Goal: Task Accomplishment & Management: Complete application form

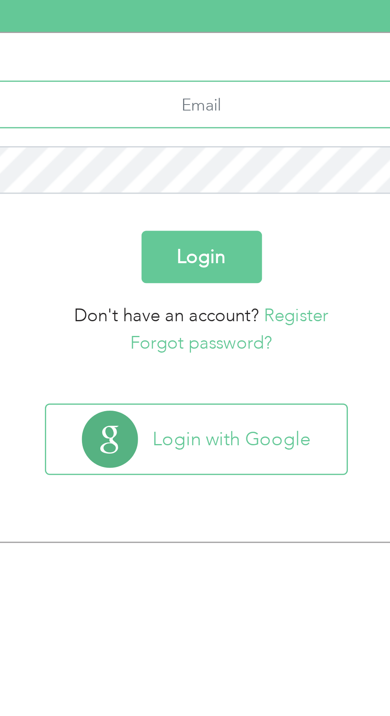
click at [177, 156] on input "text" at bounding box center [195, 155] width 171 height 16
type input "vickykhan7070@gmail.com"
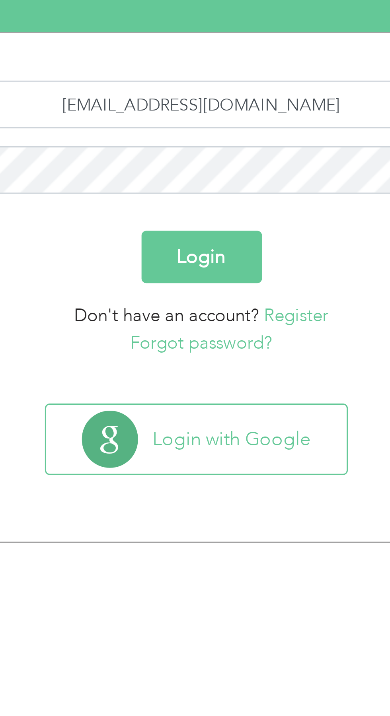
click at [205, 211] on button "Login" at bounding box center [195, 206] width 40 height 17
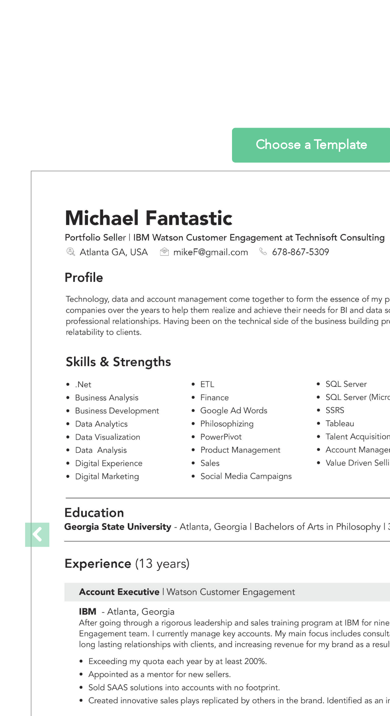
scroll to position [1321, 0]
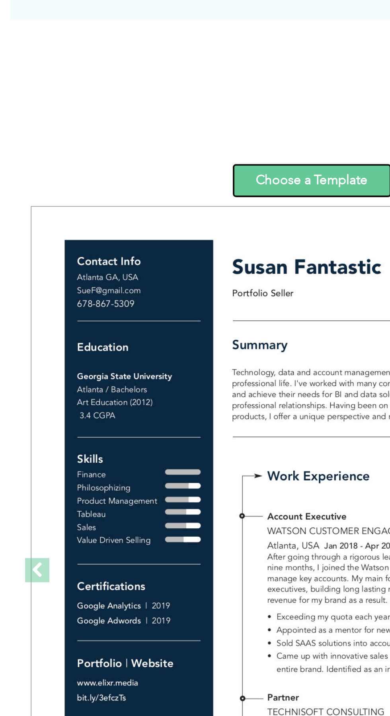
click at [207, 193] on link "Choose a Template" at bounding box center [194, 192] width 79 height 17
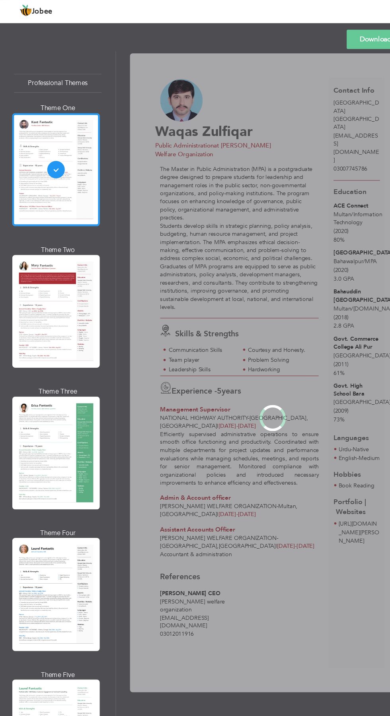
click at [29, 274] on div "Professional Themes Theme One Theme Two Theme Three Theme Four" at bounding box center [195, 382] width 390 height 667
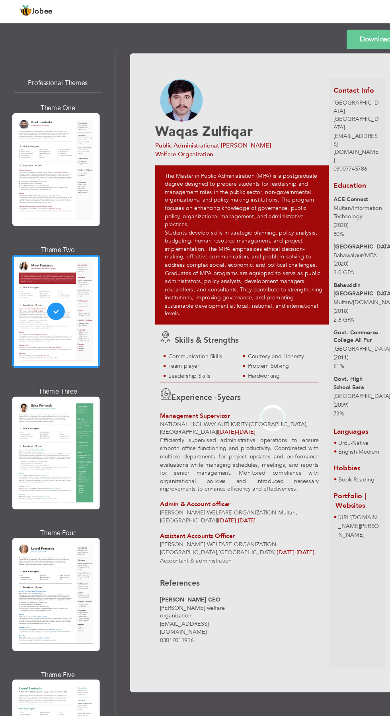
click at [27, 416] on div "Professional Themes Theme One Theme Two Theme Three Theme Four" at bounding box center [195, 382] width 390 height 667
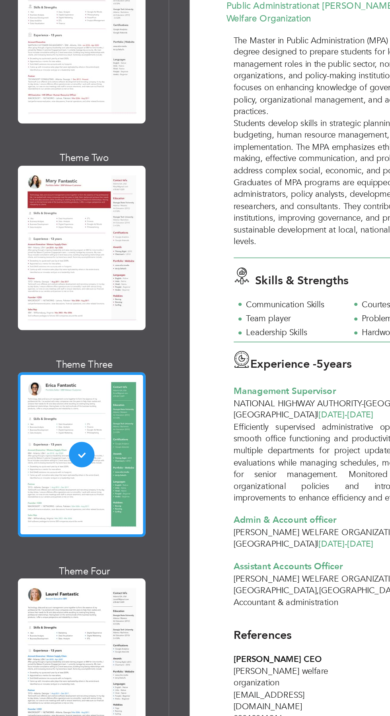
click at [28, 514] on div "Professional Themes Theme One Theme Two Theme Three Theme Four" at bounding box center [195, 382] width 390 height 667
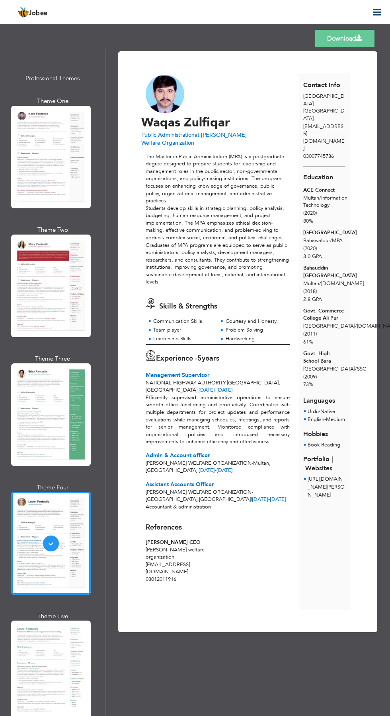
click at [30, 646] on div "Professional Themes Theme One Theme Two Theme Three Theme Four" at bounding box center [195, 382] width 390 height 667
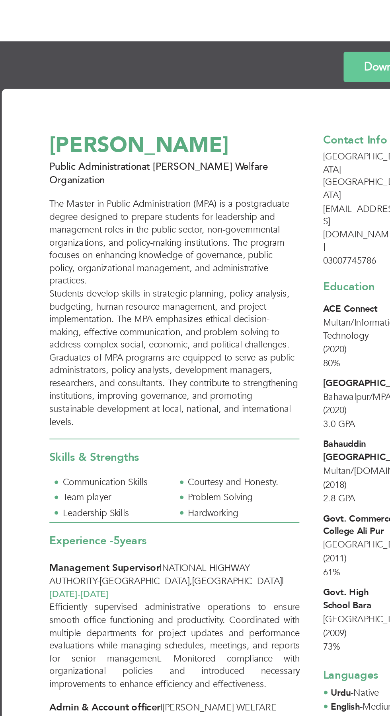
click at [235, 116] on div "The Master in Public Administration (MPA) is a postgraduate degree designed to …" at bounding box center [218, 180] width 144 height 133
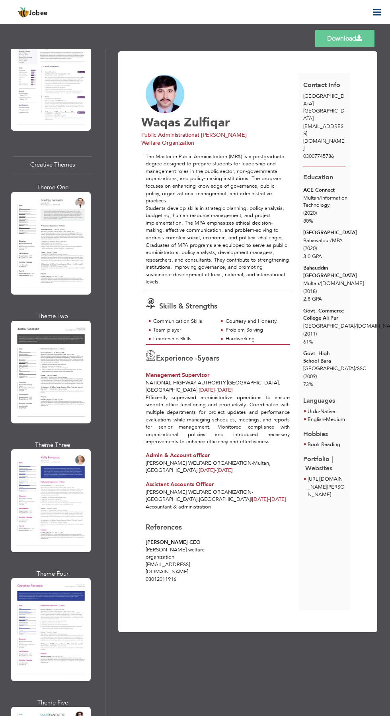
scroll to position [2776, 0]
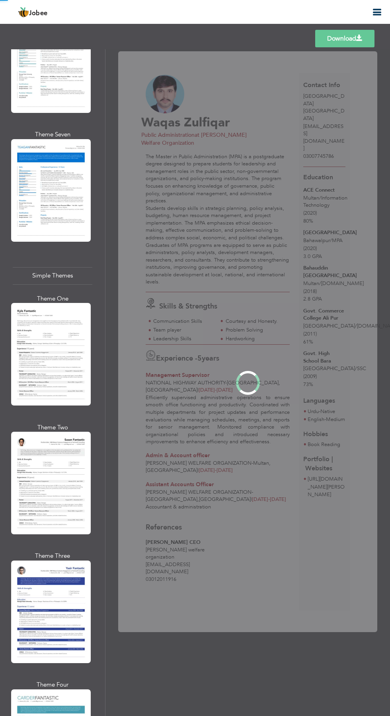
click at [38, 526] on div "Professional Themes Theme One Theme Two Theme Three Theme Four" at bounding box center [195, 382] width 390 height 667
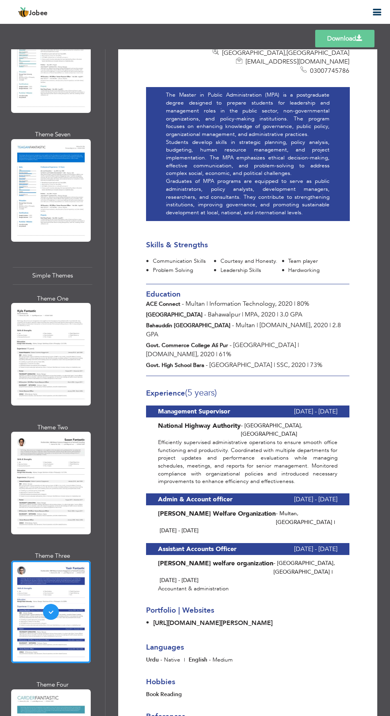
scroll to position [148, 0]
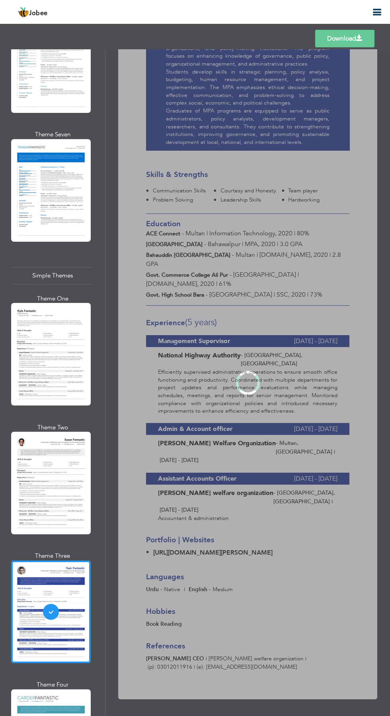
click at [34, 645] on div "Professional Themes Theme One Theme Two Theme Three Theme Four" at bounding box center [195, 382] width 390 height 667
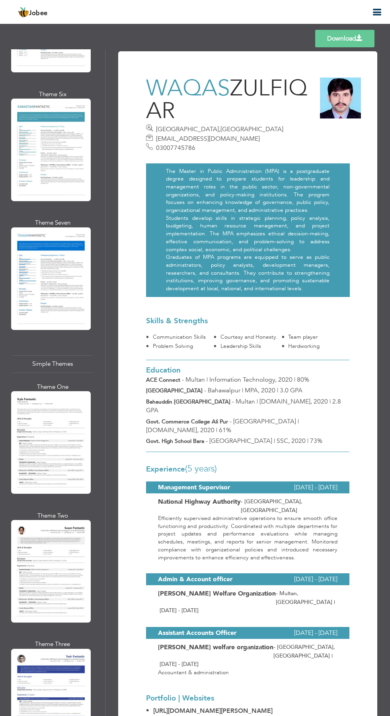
scroll to position [2685, 0]
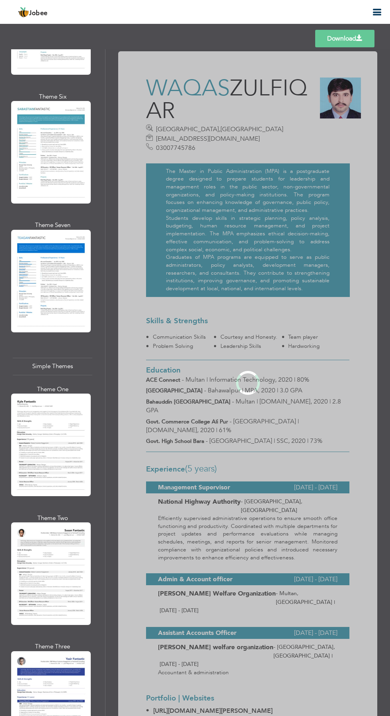
click at [38, 375] on div "Professional Themes Theme One Theme Two Theme Three Theme Four" at bounding box center [195, 382] width 390 height 667
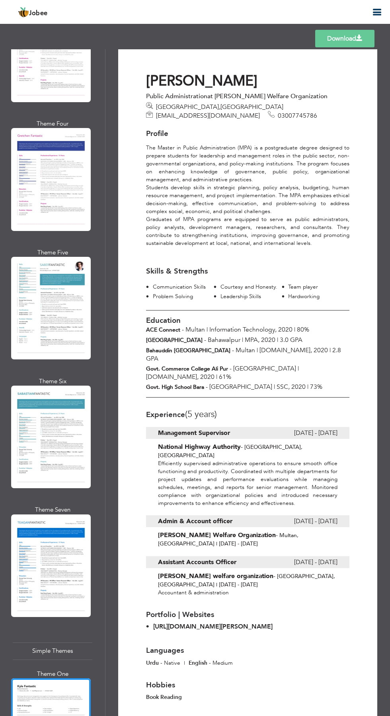
scroll to position [2776, 0]
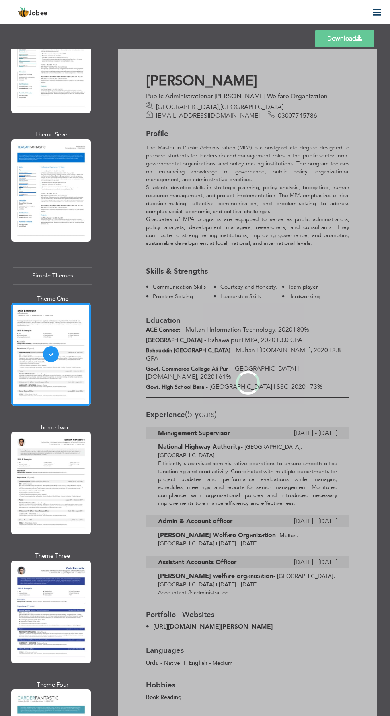
click at [19, 390] on div "Professional Themes Theme One Theme Two Theme Three Theme Four" at bounding box center [195, 382] width 390 height 667
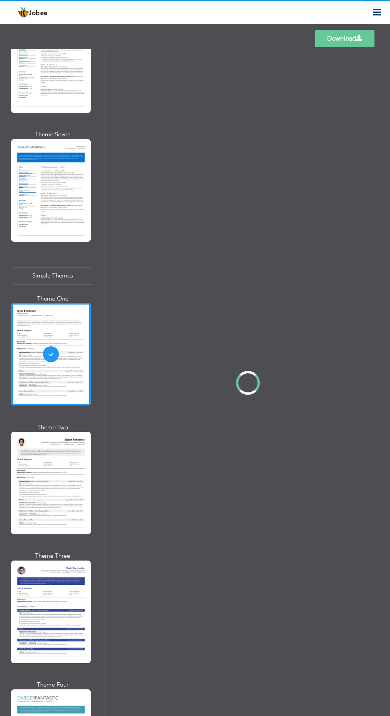
scroll to position [0, 0]
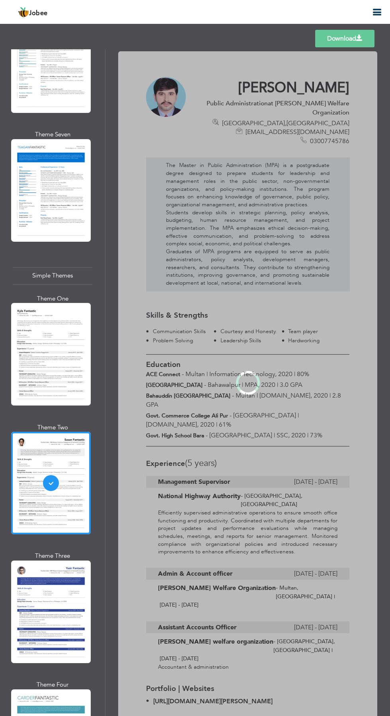
click at [28, 105] on div "Professional Themes Theme One Theme Two Theme Three Theme Four" at bounding box center [195, 382] width 390 height 667
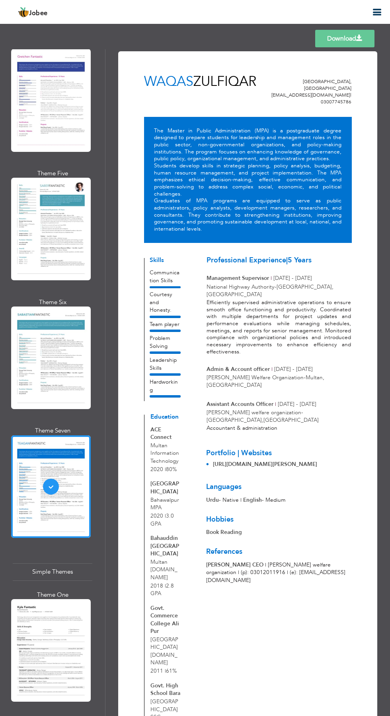
scroll to position [2470, 0]
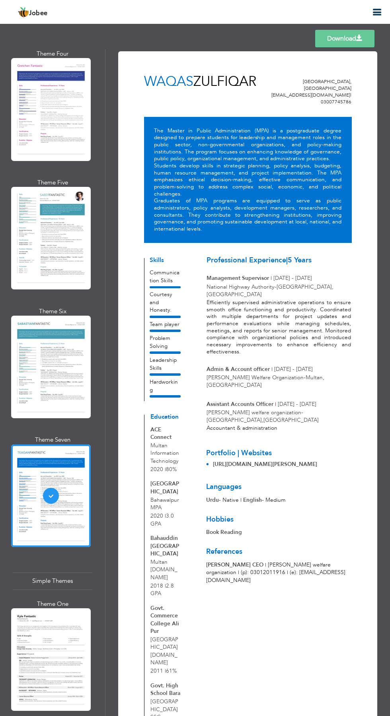
click at [27, 316] on div "Professional Themes Theme One Theme Two Theme Three Theme Four" at bounding box center [195, 382] width 390 height 667
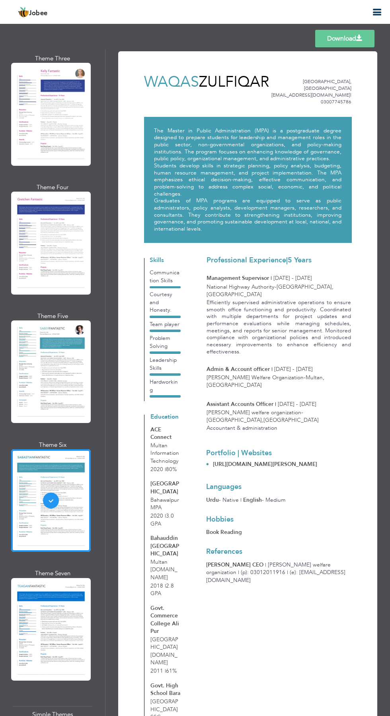
scroll to position [2334, 0]
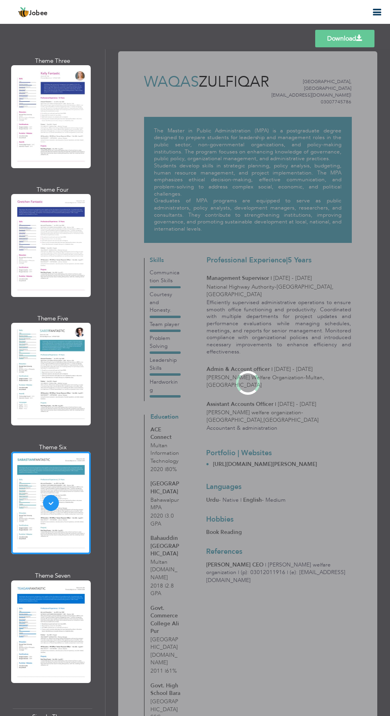
click at [33, 338] on div "Professional Themes Theme One Theme Two Theme Three Theme Four" at bounding box center [195, 382] width 390 height 667
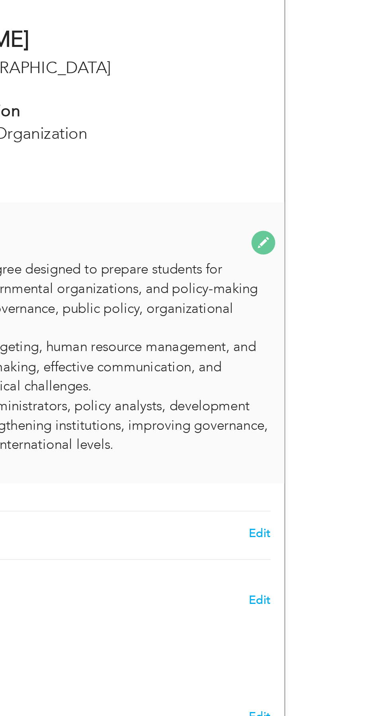
click at [335, 370] on span at bounding box center [334, 368] width 10 height 10
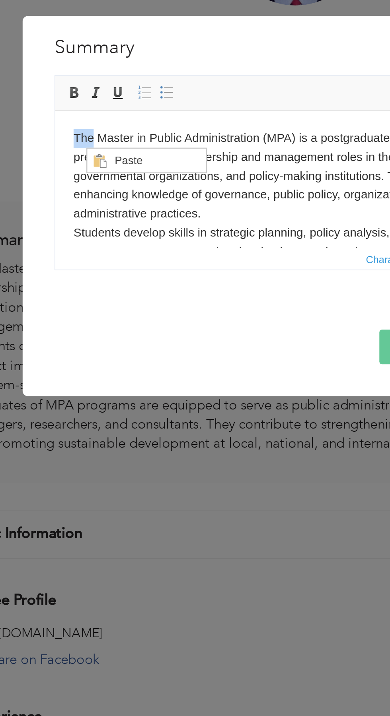
click at [121, 160] on body "The Master in Public Administration (MPA) is a postgraduate degree designed to …" at bounding box center [159, 171] width 193 height 107
click at [109, 155] on body "The Master in Public Administration (MPA) is a postgraduate degree designed to …" at bounding box center [159, 171] width 193 height 107
click at [77, 137] on body "The Master in Public Administration (MPA) is a postgraduate degree designed to …" at bounding box center [159, 171] width 193 height 107
click at [78, 150] on body "The Master in Public Administration (MPA) is a postgraduate degree designed to …" at bounding box center [159, 171] width 193 height 107
click at [68, 122] on body "The Master in Public Administration (MPA) is a postgraduate degree designed to …" at bounding box center [159, 171] width 193 height 107
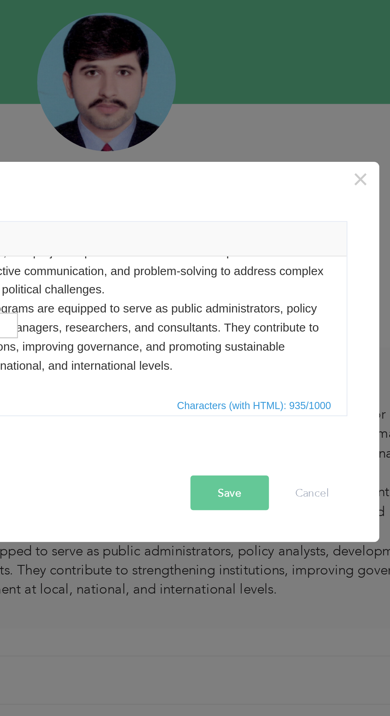
scroll to position [183, 0]
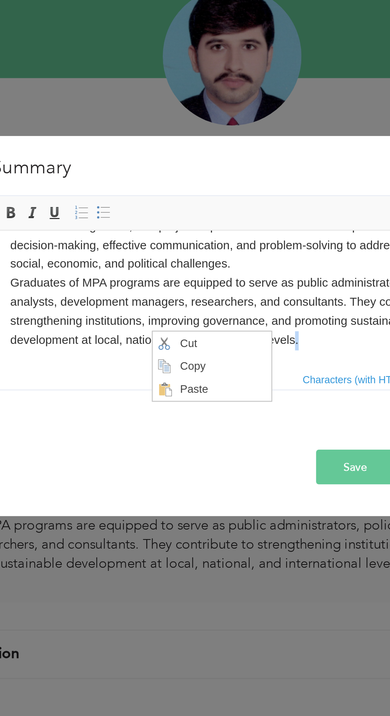
click at [46, 271] on body "The Master in Public Administration (MPA) is a postgraduate degree designed to …" at bounding box center [96, 228] width 193 height 107
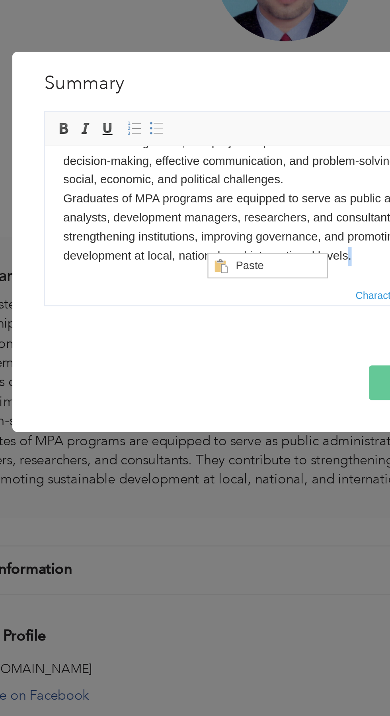
click at [87, 175] on body "The Master in Public Administration (MPA) is a postgraduate degree designed to …" at bounding box center [149, 143] width 193 height 107
click at [177, 181] on body "The Master in Public Administration (MPA) is a postgraduate degree designed to …" at bounding box center [149, 143] width 193 height 107
click at [90, 176] on body "The Master in Public Administration (MPA) is a postgraduate degree designed to …" at bounding box center [149, 143] width 193 height 107
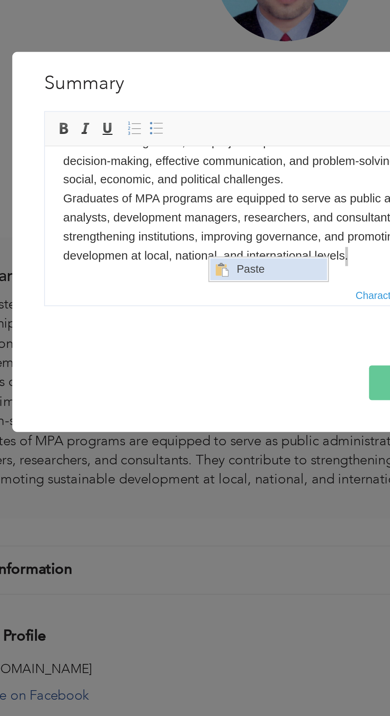
click at [214, 263] on span "Context Menu Options" at bounding box center [214, 262] width 6 height 6
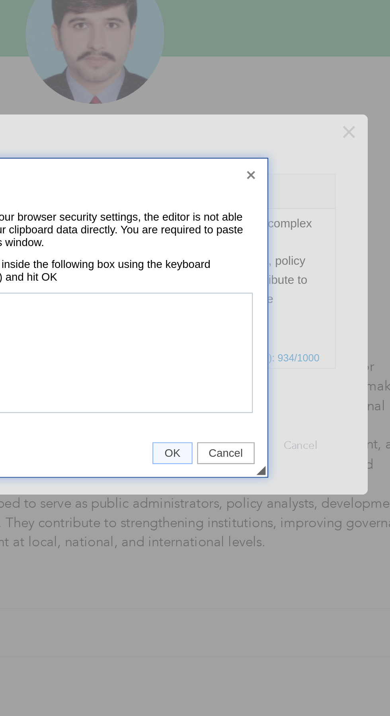
click at [251, 418] on span "Cancel" at bounding box center [252, 417] width 24 height 6
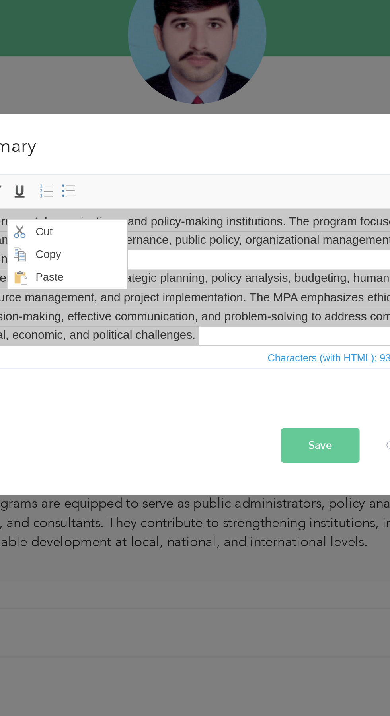
scroll to position [27, 0]
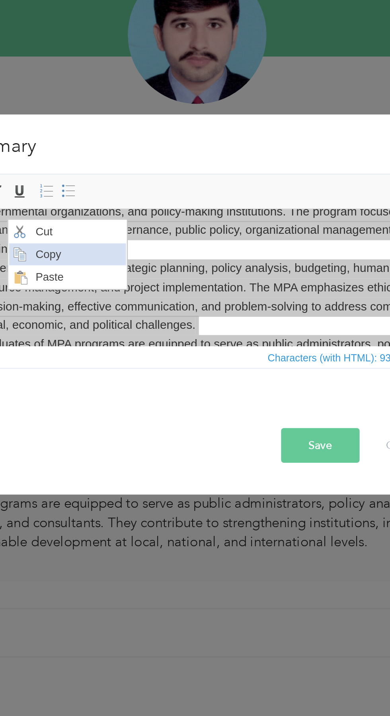
click at [36, 233] on span "Copy" at bounding box center [38, 234] width 41 height 10
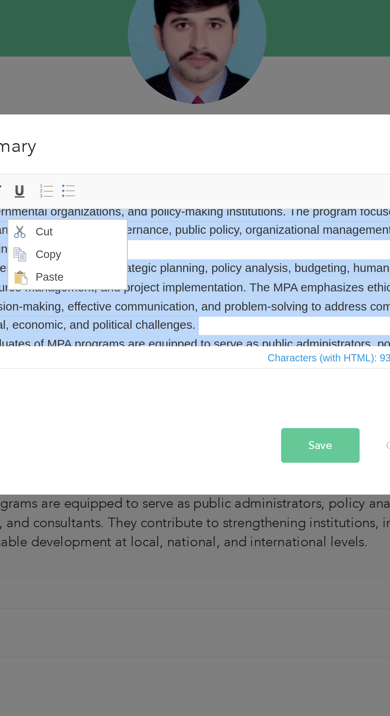
copy body "Master in Public Administration (MPA) is a postgraduate degree designed to prep…"
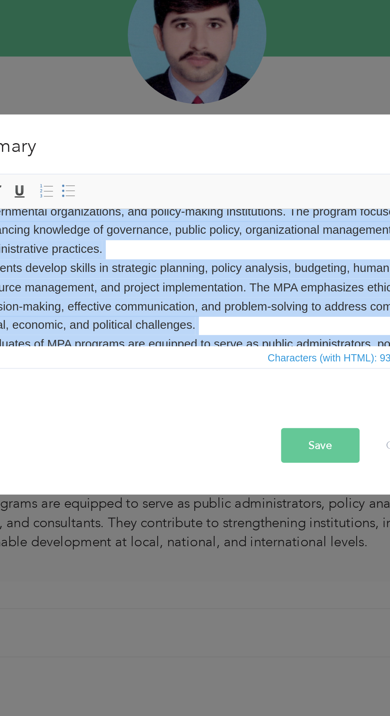
scroll to position [0, 0]
